Goal: Task Accomplishment & Management: Use online tool/utility

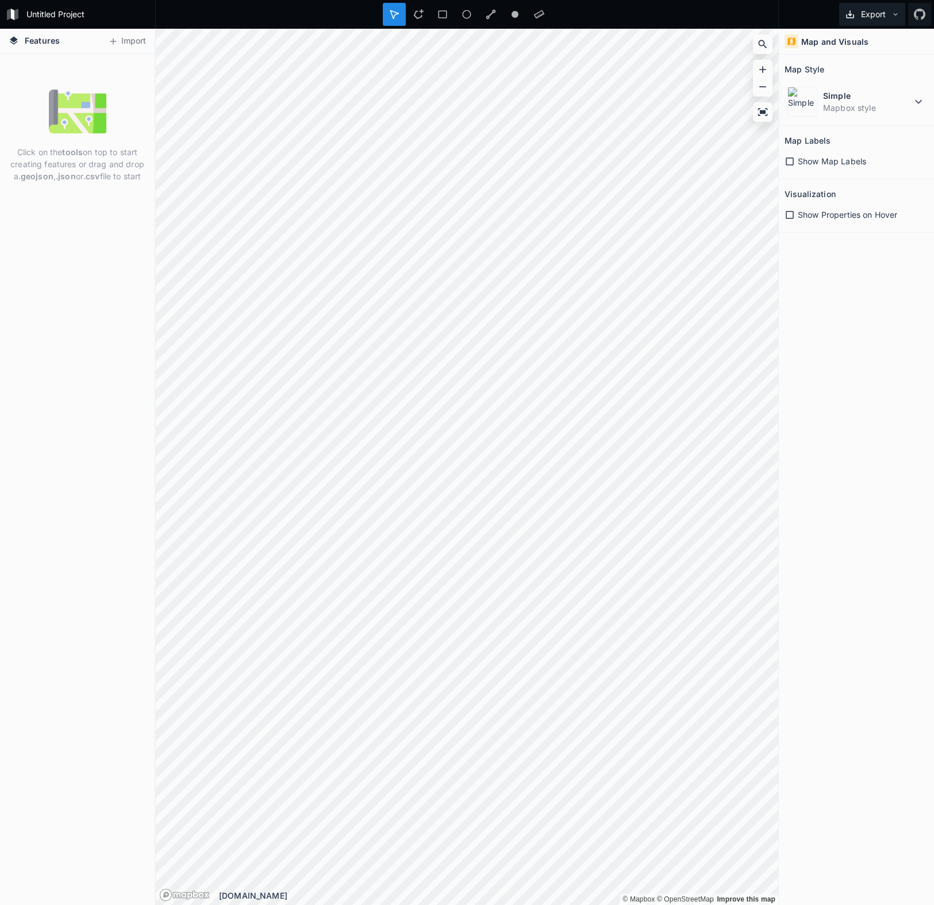
click at [869, 16] on button "Export" at bounding box center [872, 14] width 66 height 23
click at [790, 12] on div "Export Export Image Export as .geojson Export as .kml" at bounding box center [855, 14] width 155 height 29
click at [113, 43] on icon at bounding box center [113, 41] width 10 height 10
click at [924, 102] on icon at bounding box center [918, 102] width 14 height 14
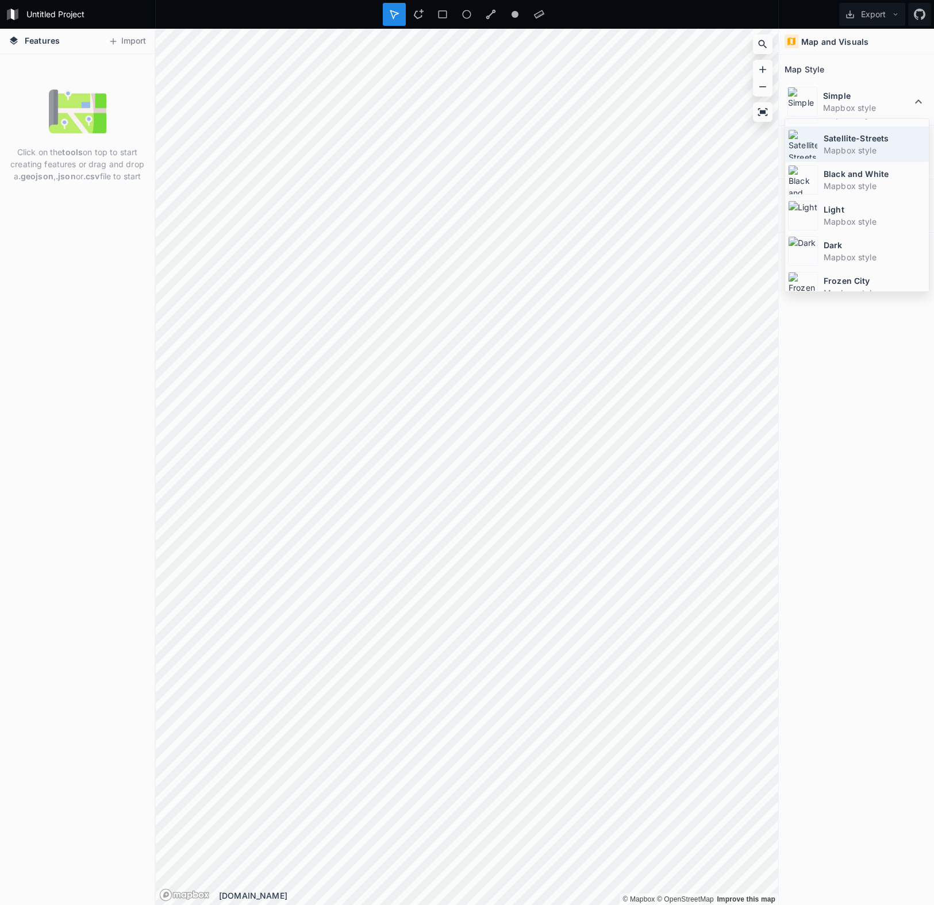
scroll to position [77, 0]
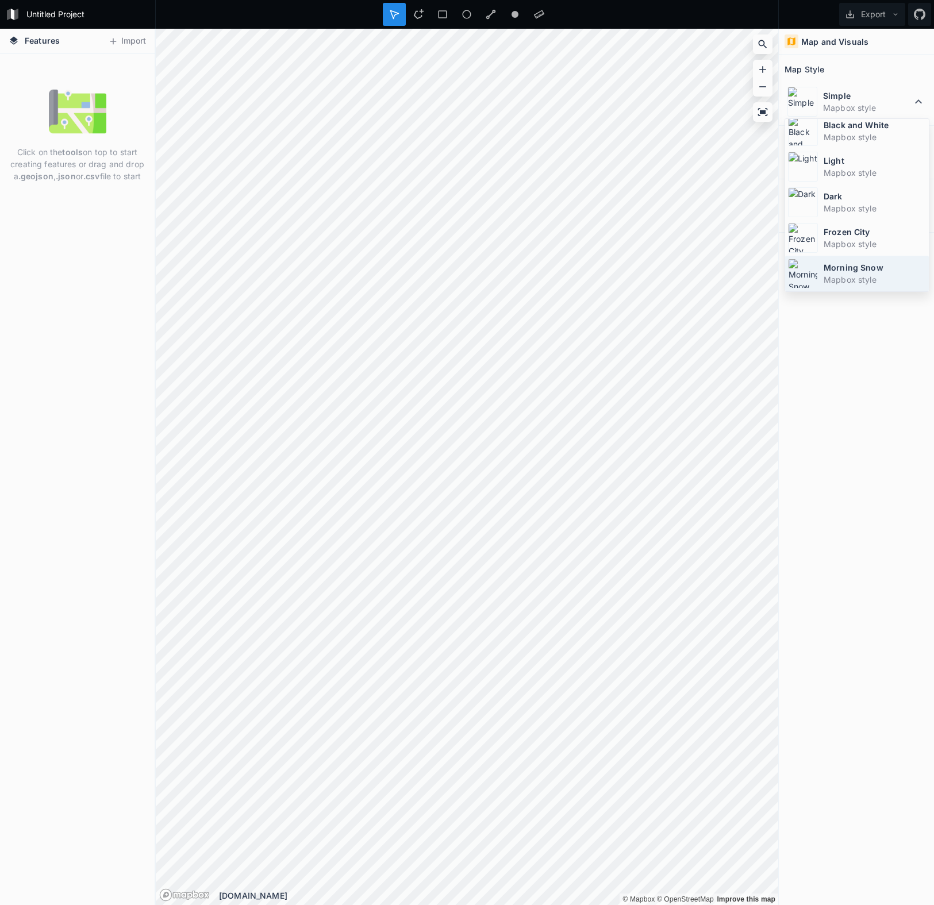
click at [849, 278] on dd "Mapbox style" at bounding box center [874, 279] width 102 height 12
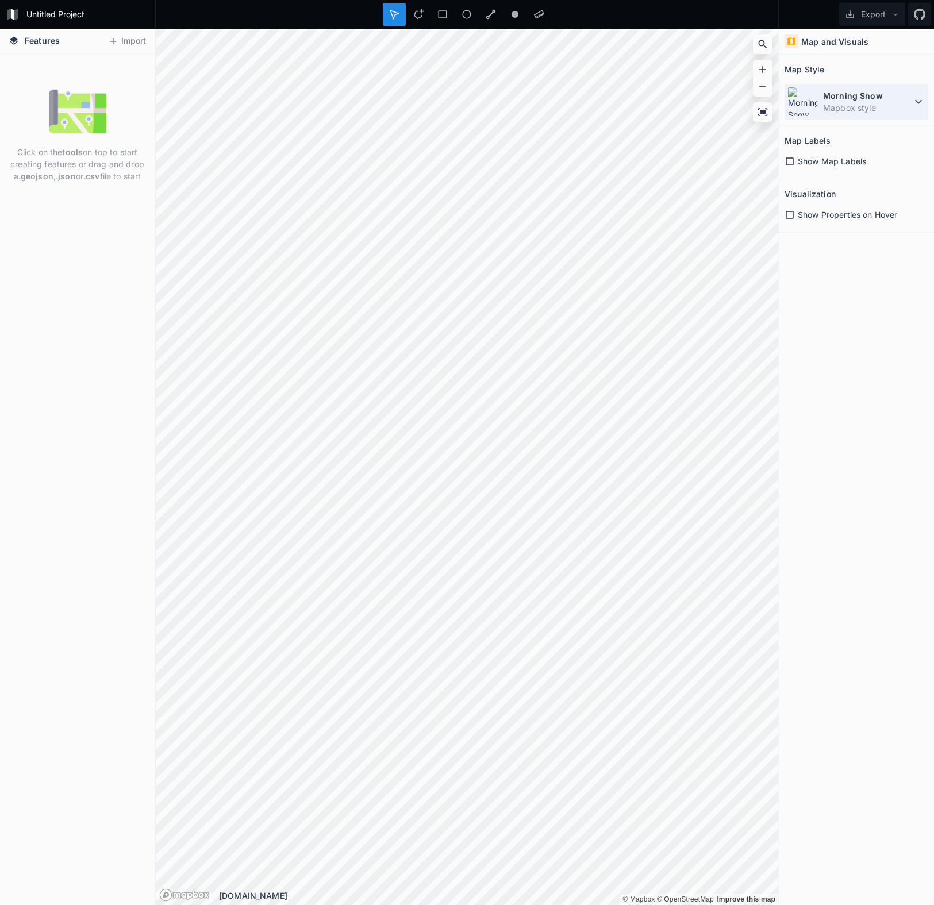
click at [857, 101] on dt "Morning Snow" at bounding box center [867, 96] width 88 height 12
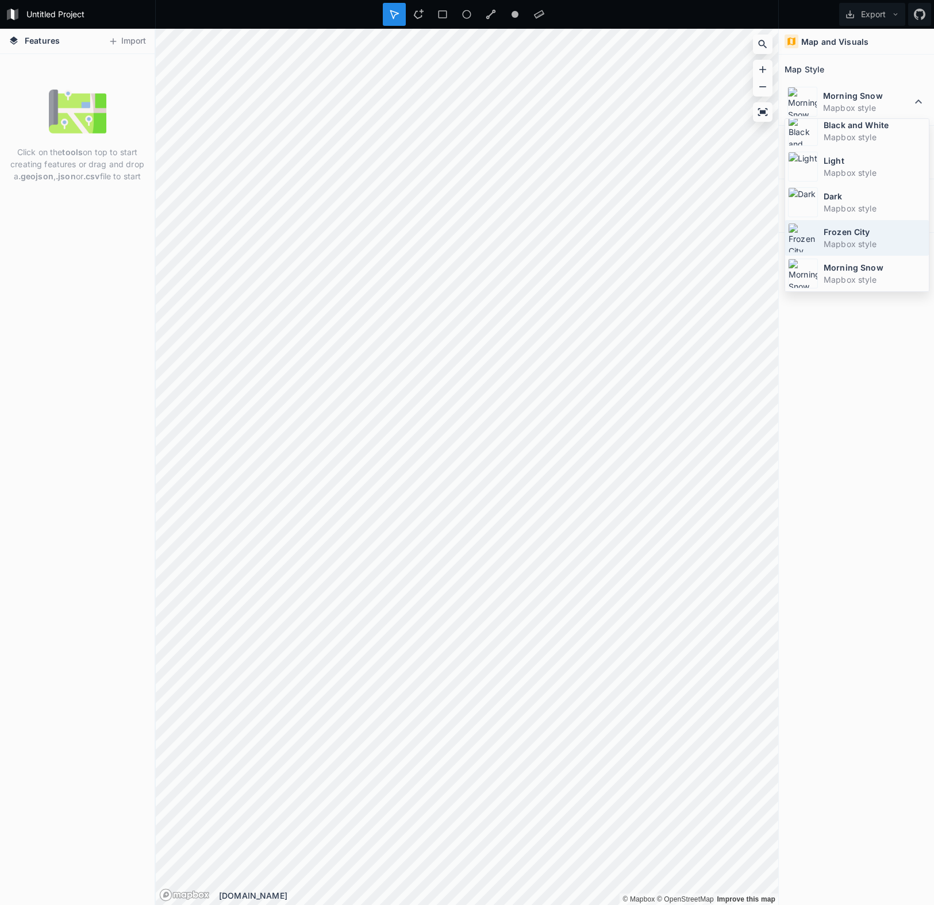
click at [835, 240] on dd "Mapbox style" at bounding box center [874, 244] width 102 height 12
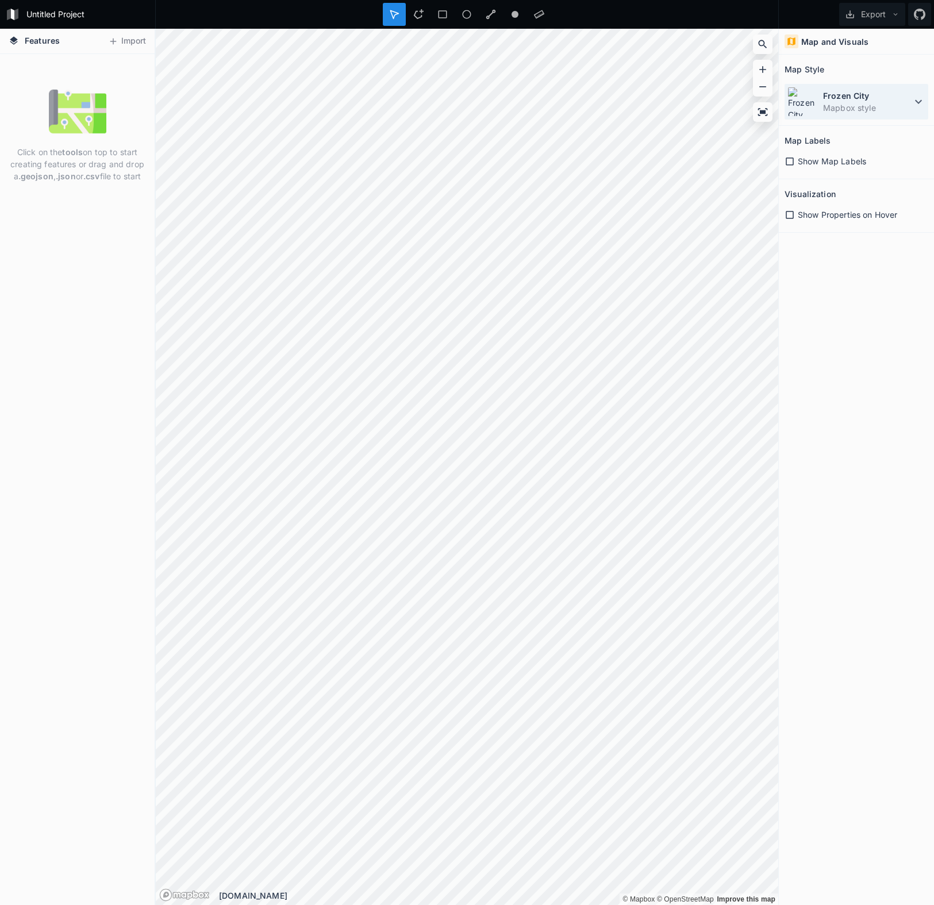
click at [848, 107] on dd "Mapbox style" at bounding box center [867, 108] width 88 height 12
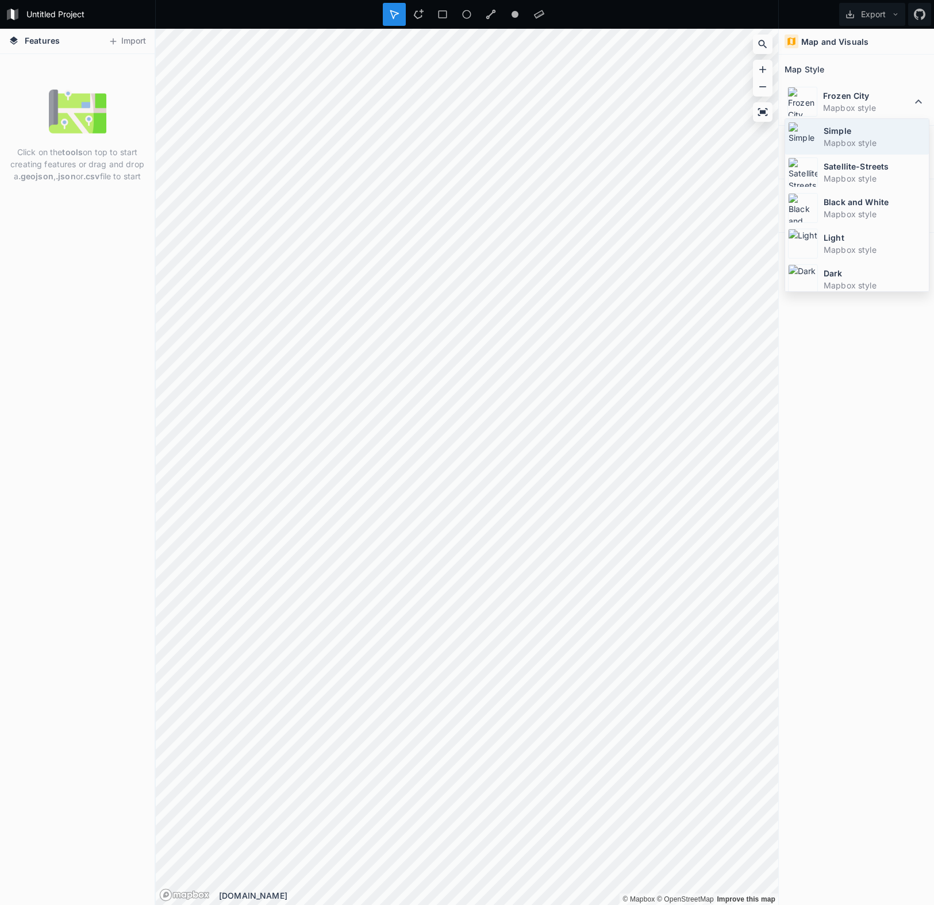
click at [835, 138] on dd "Mapbox style" at bounding box center [874, 143] width 102 height 12
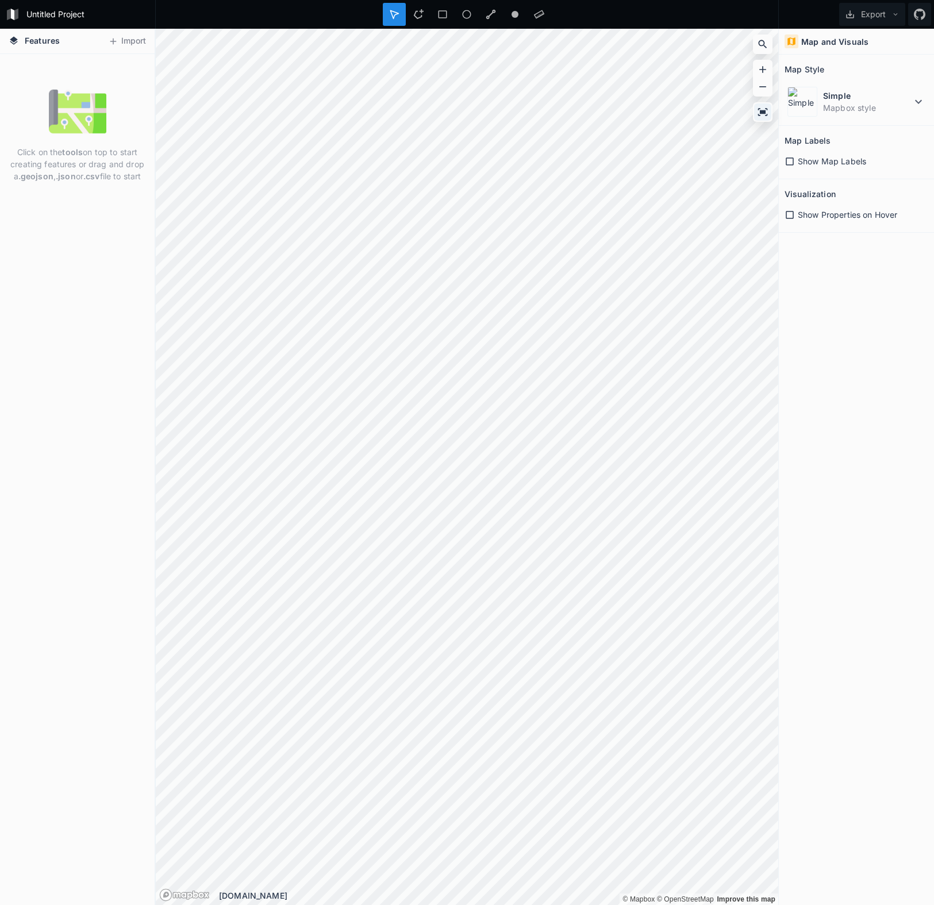
click at [768, 114] on icon at bounding box center [762, 111] width 11 height 11
click at [873, 16] on button "Export" at bounding box center [872, 14] width 66 height 23
click at [770, 14] on div at bounding box center [466, 14] width 623 height 29
click at [542, 19] on icon at bounding box center [539, 14] width 10 height 10
click at [527, 17] on div at bounding box center [538, 14] width 23 height 23
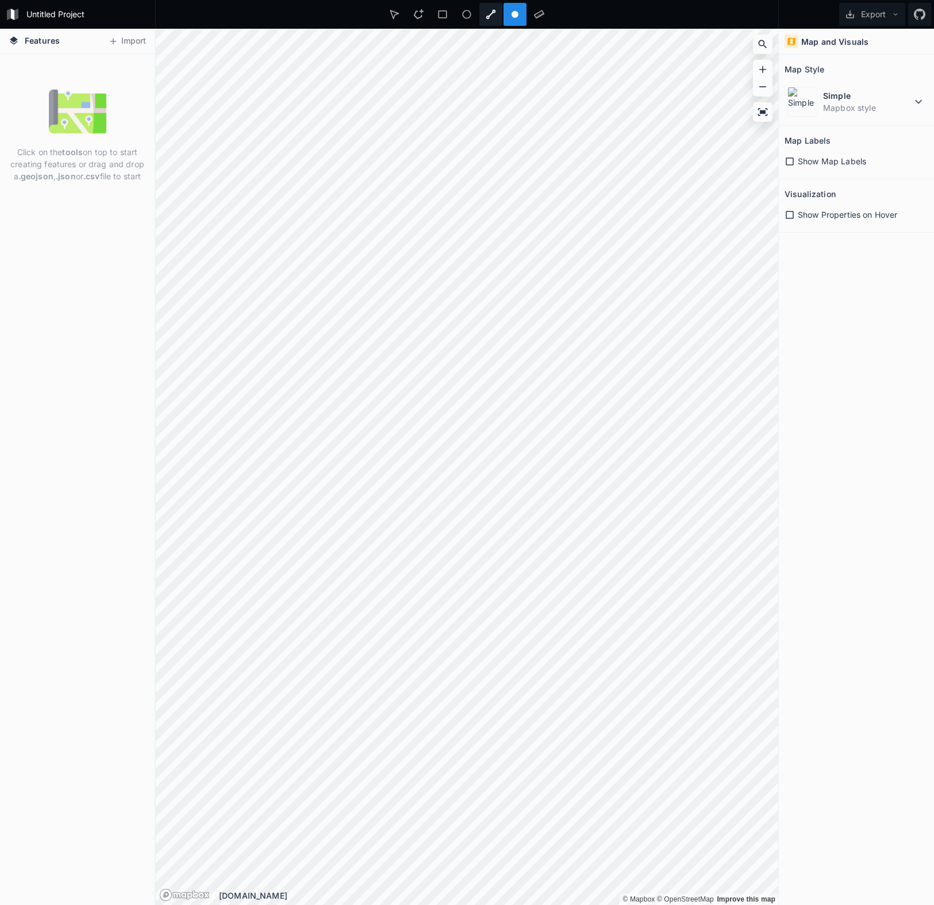
click at [489, 17] on icon at bounding box center [490, 14] width 10 height 10
